Goal: Information Seeking & Learning: Compare options

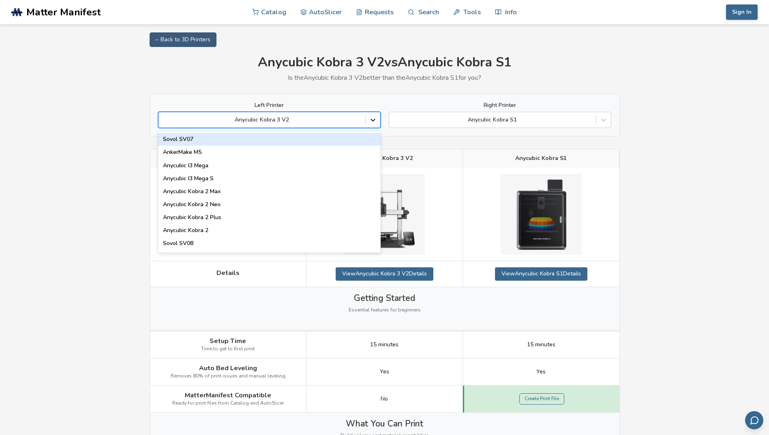
click at [370, 118] on icon at bounding box center [373, 120] width 8 height 8
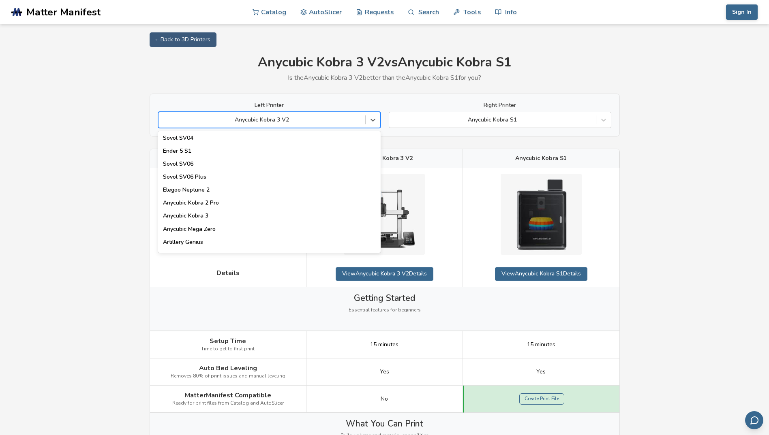
scroll to position [365, 0]
click at [214, 192] on div "Anycubic Kobra 2 Pro" at bounding box center [269, 190] width 222 height 13
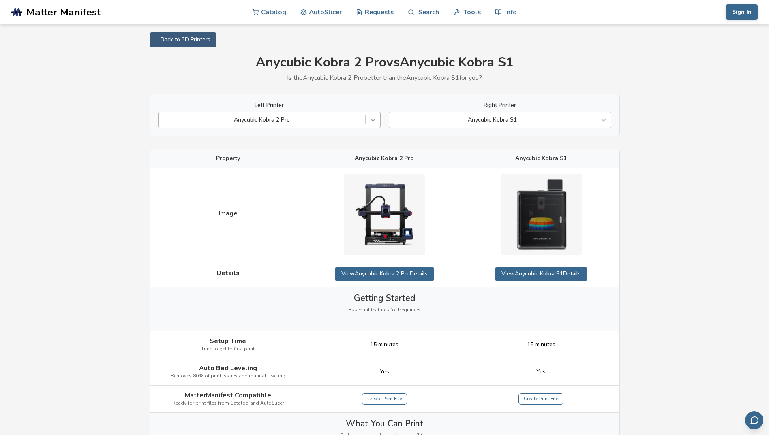
click at [375, 118] on icon at bounding box center [373, 120] width 8 height 8
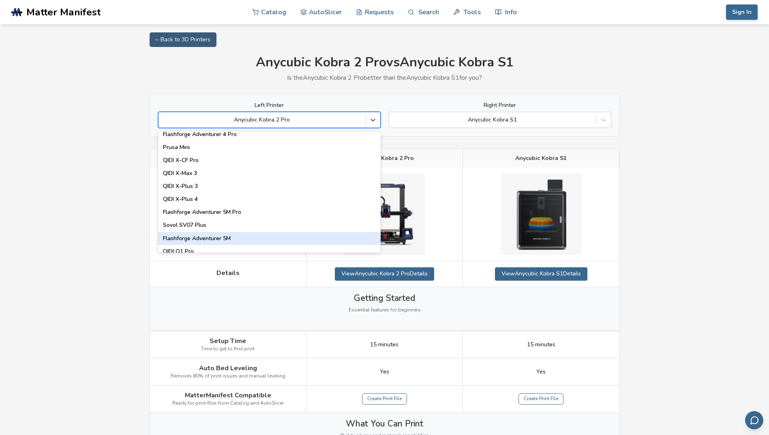
scroll to position [877, 0]
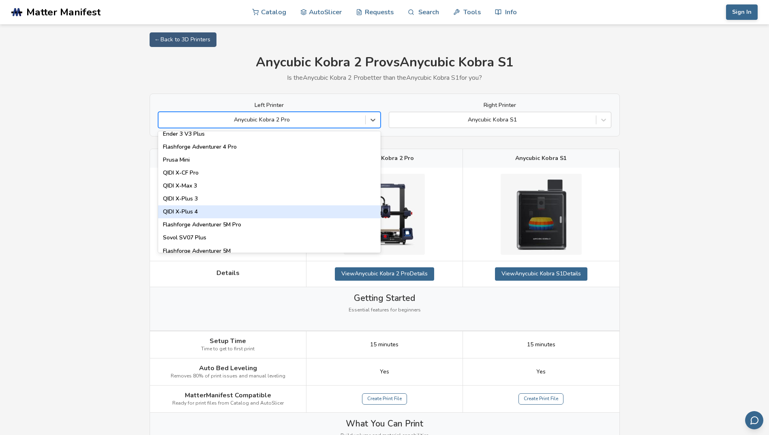
click at [196, 212] on div "QIDI X-Plus 4" at bounding box center [269, 211] width 222 height 13
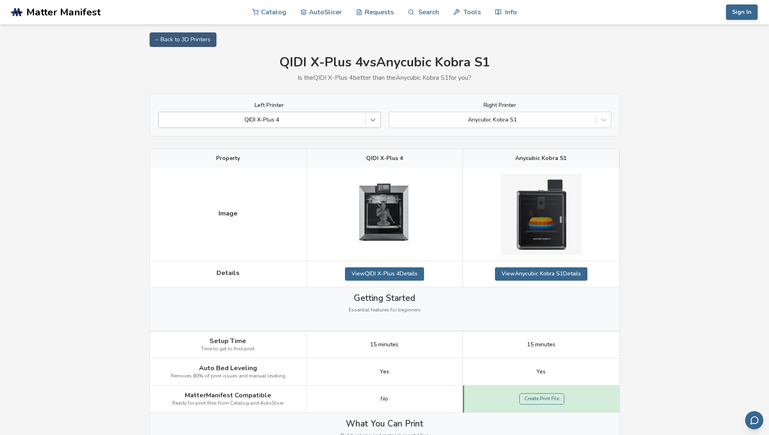
click at [373, 121] on icon at bounding box center [372, 120] width 5 height 3
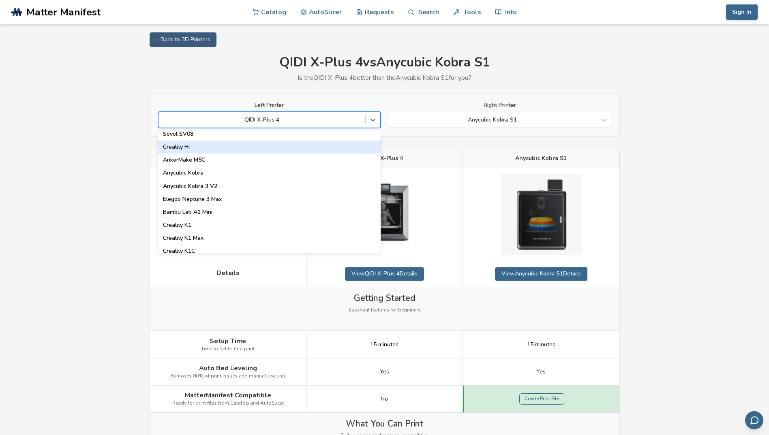
scroll to position [122, 0]
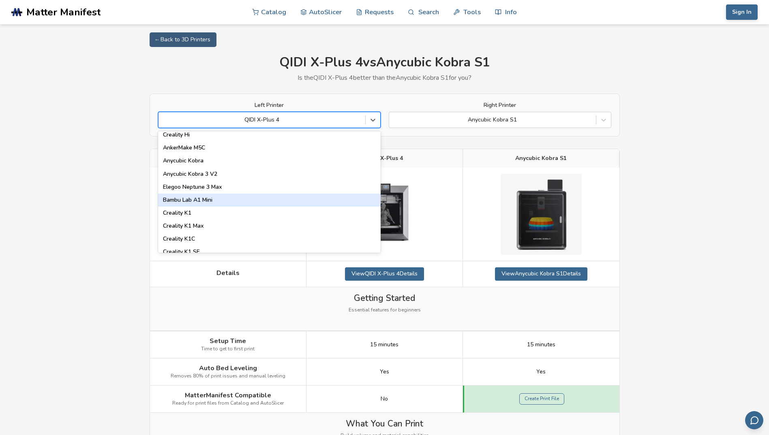
click at [211, 200] on div "Bambu Lab A1 Mini" at bounding box center [269, 200] width 222 height 13
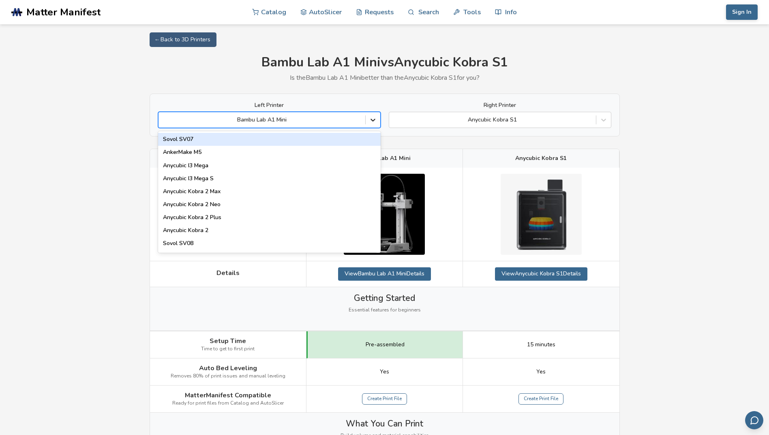
click at [370, 122] on icon at bounding box center [373, 120] width 8 height 8
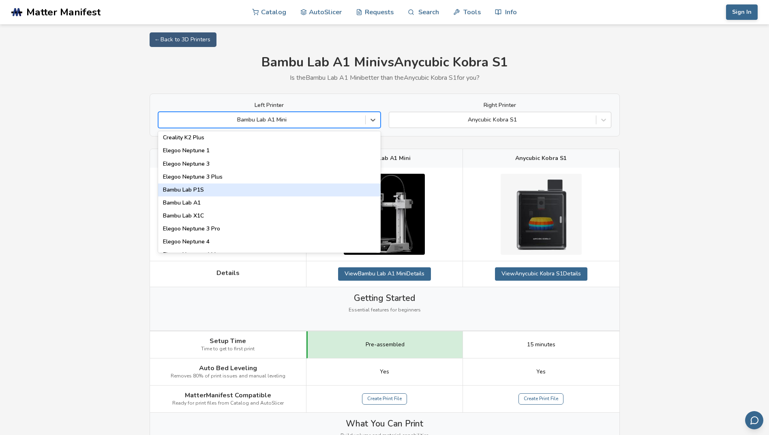
scroll to position [567, 0]
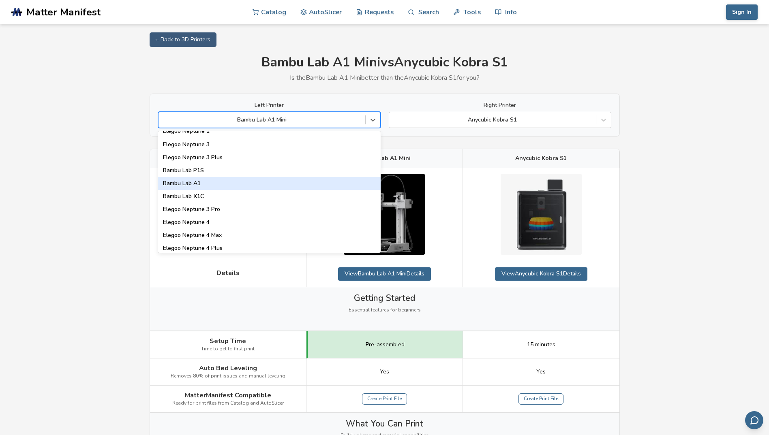
click at [199, 182] on div "Bambu Lab A1" at bounding box center [269, 183] width 222 height 13
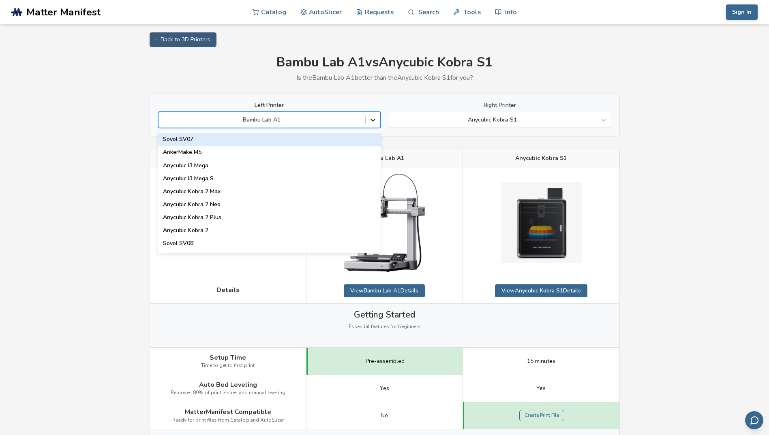
click at [371, 120] on icon at bounding box center [372, 120] width 5 height 3
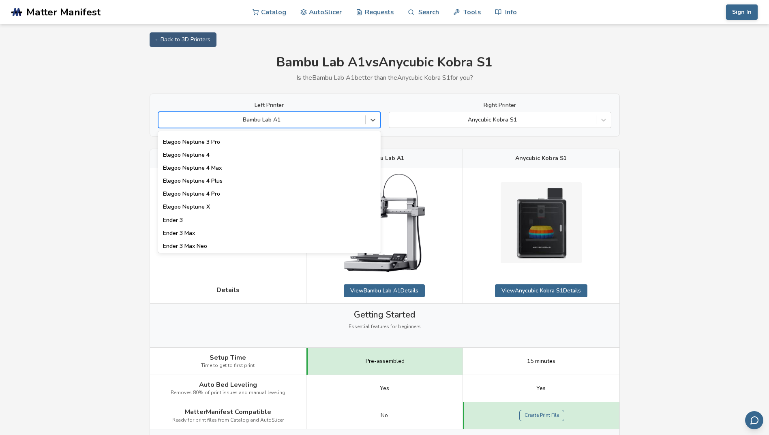
scroll to position [648, 0]
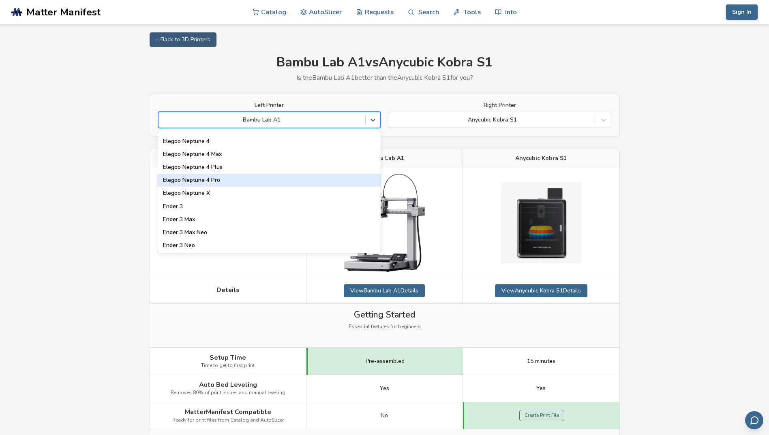
click at [257, 178] on div "Elegoo Neptune 4 Pro" at bounding box center [269, 180] width 222 height 13
